Goal: Download file/media

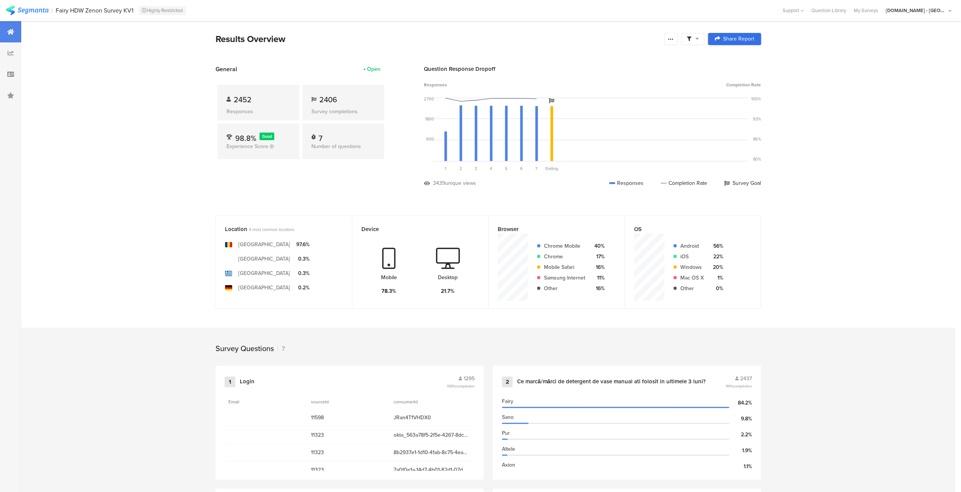
click at [738, 36] on span "Share Report" at bounding box center [738, 38] width 31 height 5
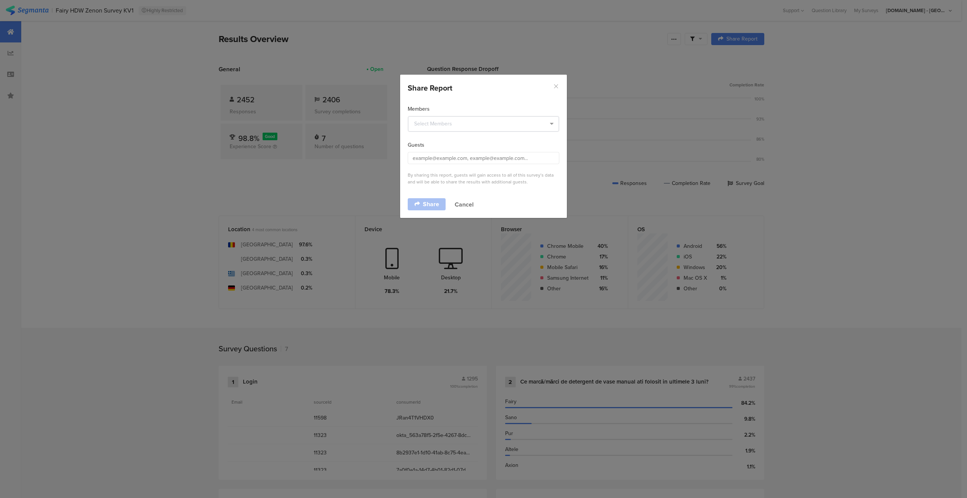
click at [555, 85] on icon "Close" at bounding box center [556, 86] width 6 height 6
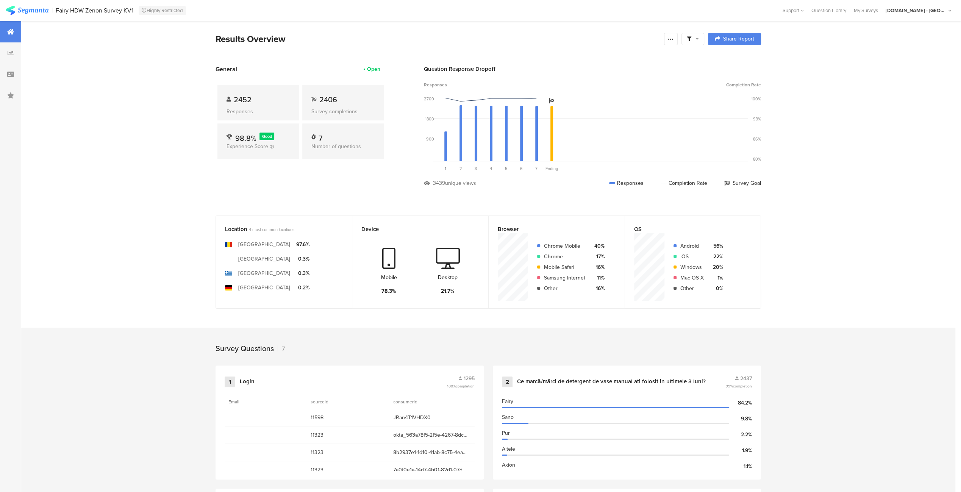
click at [702, 37] on div at bounding box center [693, 39] width 23 height 12
click at [674, 40] on icon at bounding box center [671, 39] width 6 height 6
click at [594, 116] on span "Export Results" at bounding box center [593, 115] width 34 height 8
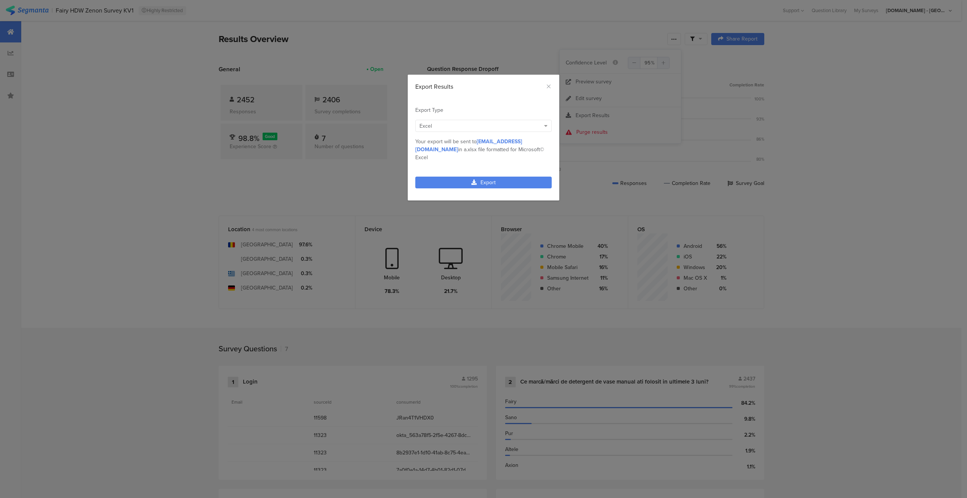
click at [490, 120] on div "Excel" at bounding box center [483, 126] width 136 height 12
drag, startPoint x: 444, startPoint y: 184, endPoint x: 435, endPoint y: 189, distance: 10.3
click at [435, 189] on span "Tableau Excel" at bounding box center [436, 190] width 32 height 8
click at [487, 180] on link "Export" at bounding box center [483, 183] width 136 height 12
